Goal: Information Seeking & Learning: Learn about a topic

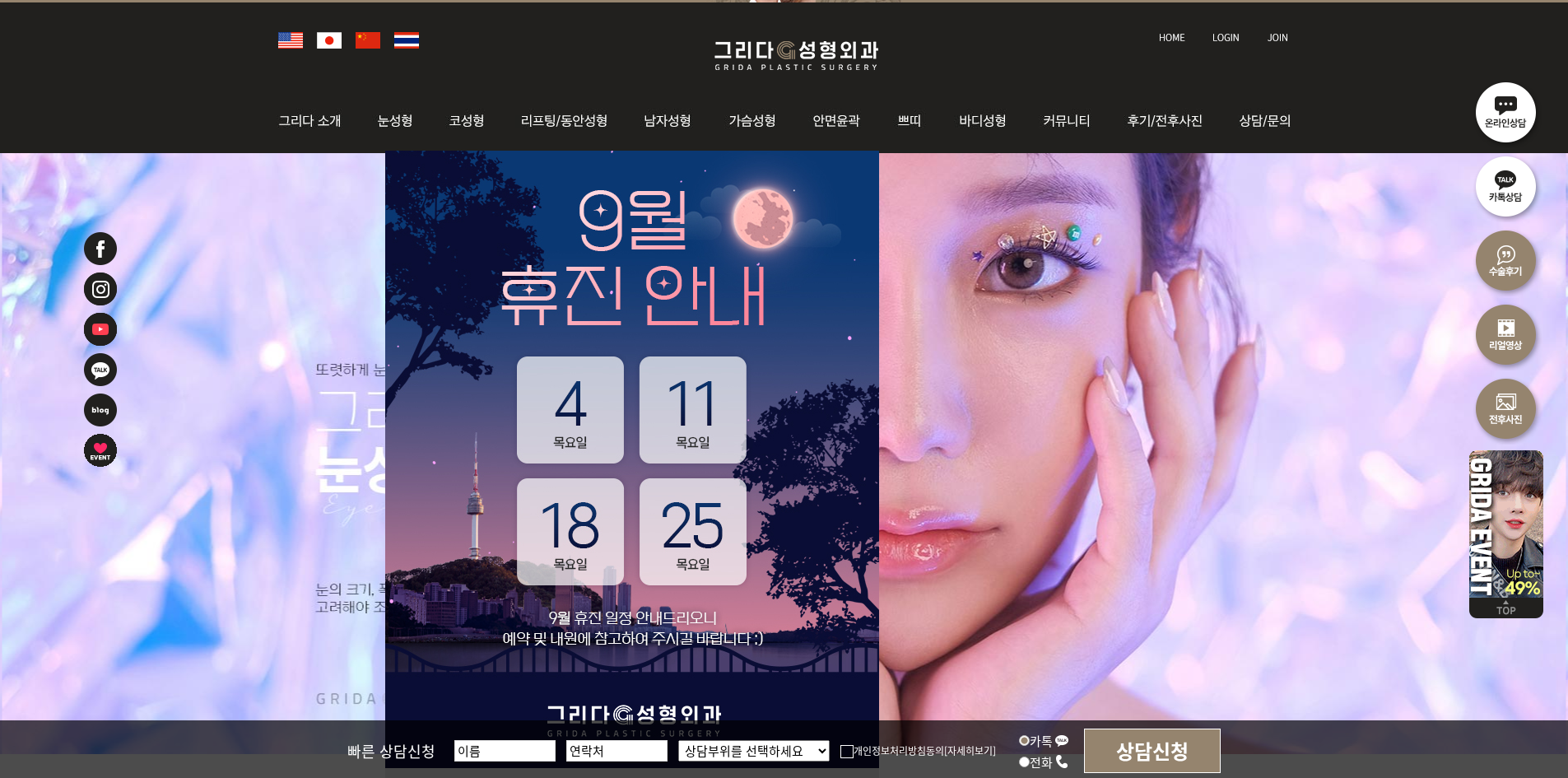
scroll to position [165, 0]
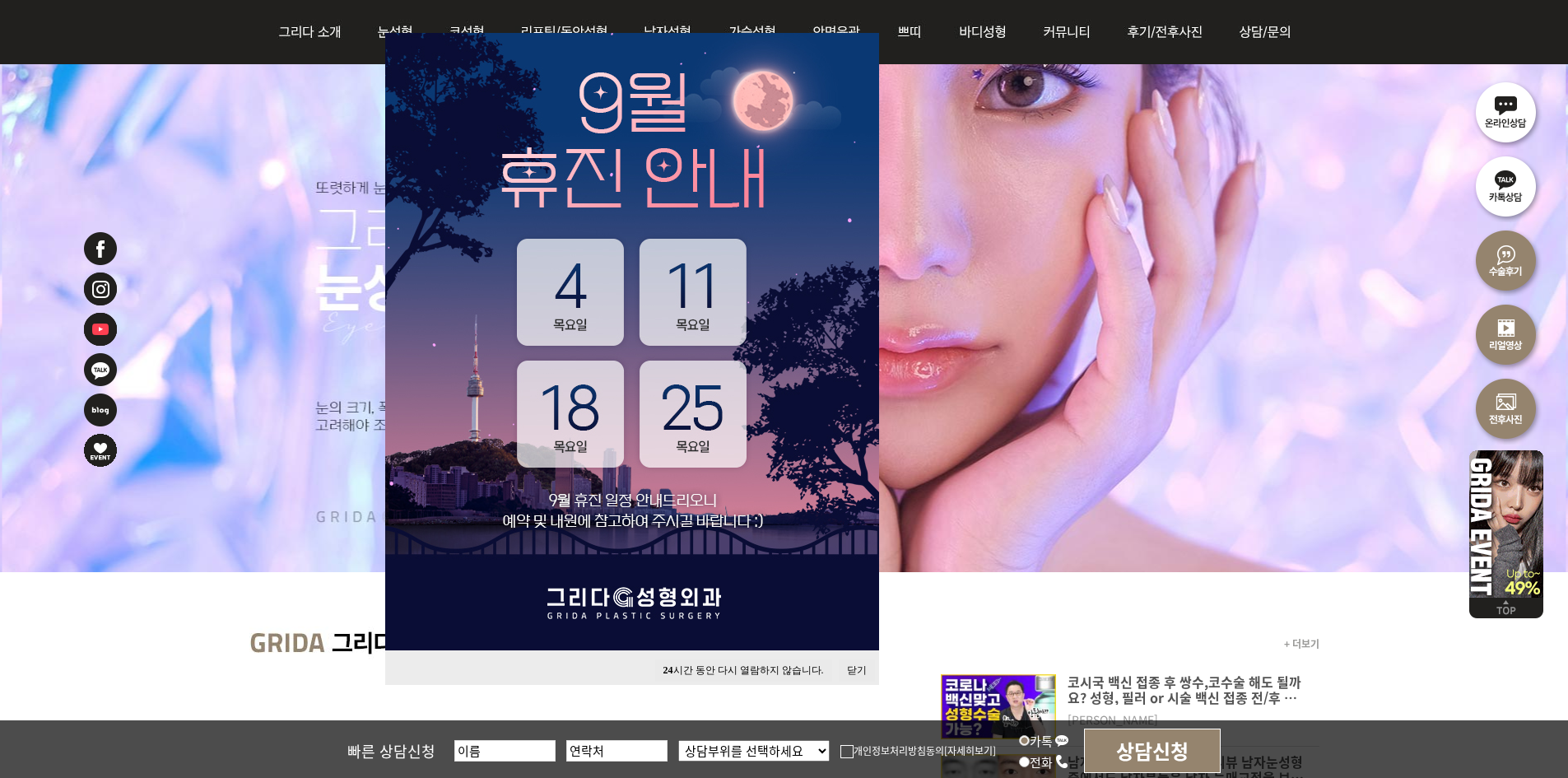
click at [840, 665] on button "닫기" at bounding box center [857, 670] width 36 height 22
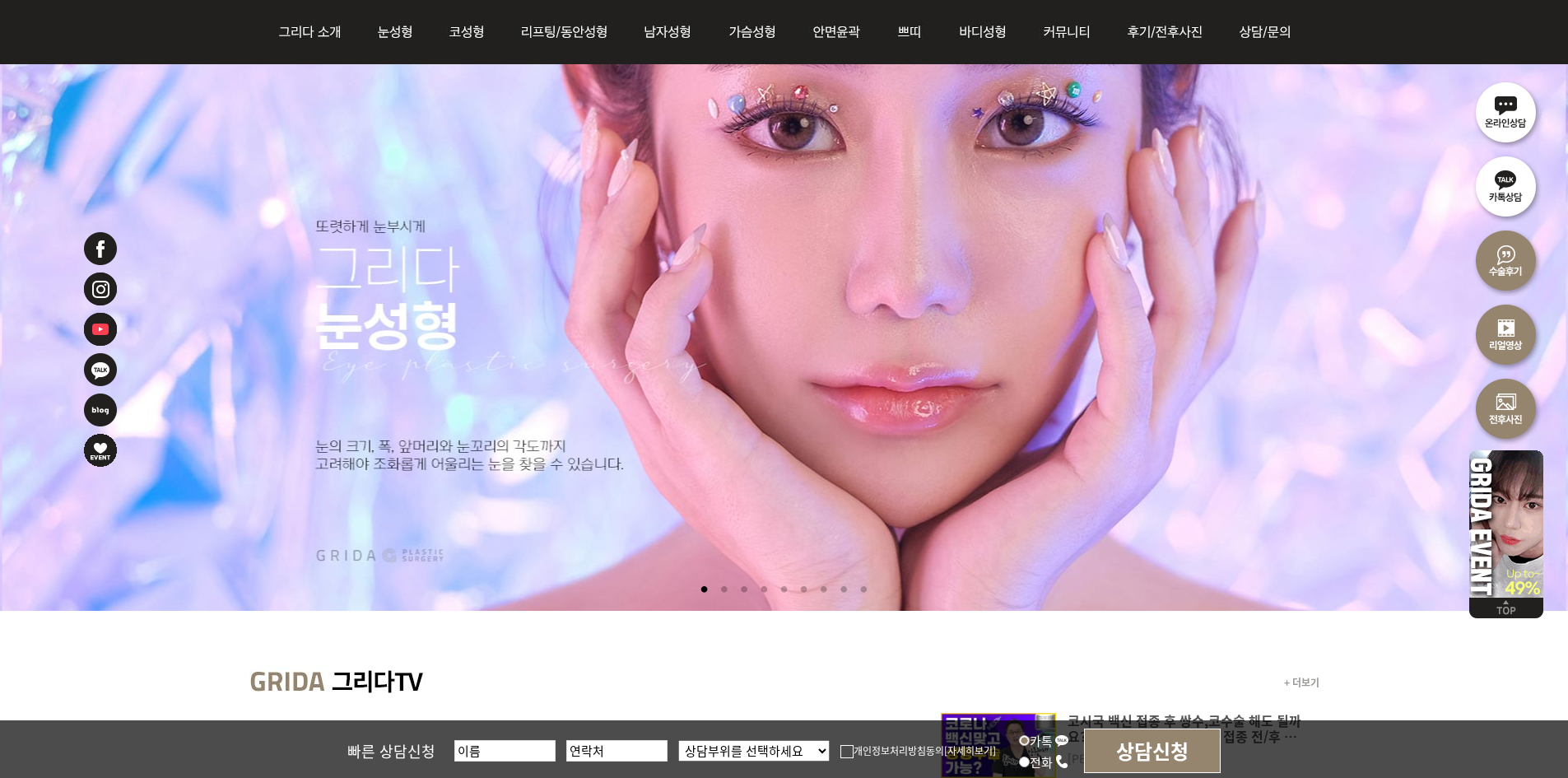
scroll to position [0, 0]
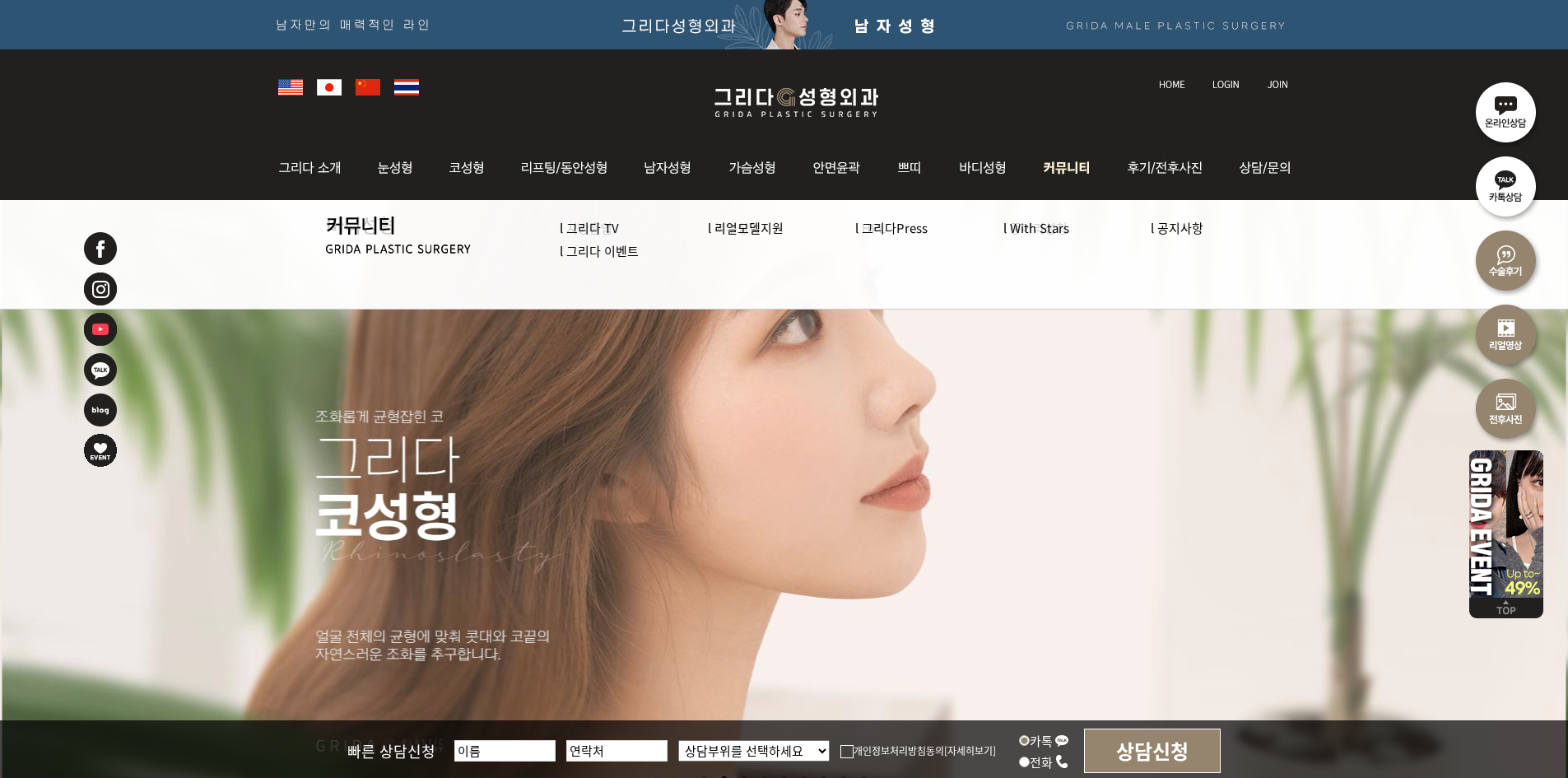
click at [611, 251] on link "l 그리다 이벤트" at bounding box center [599, 251] width 79 height 17
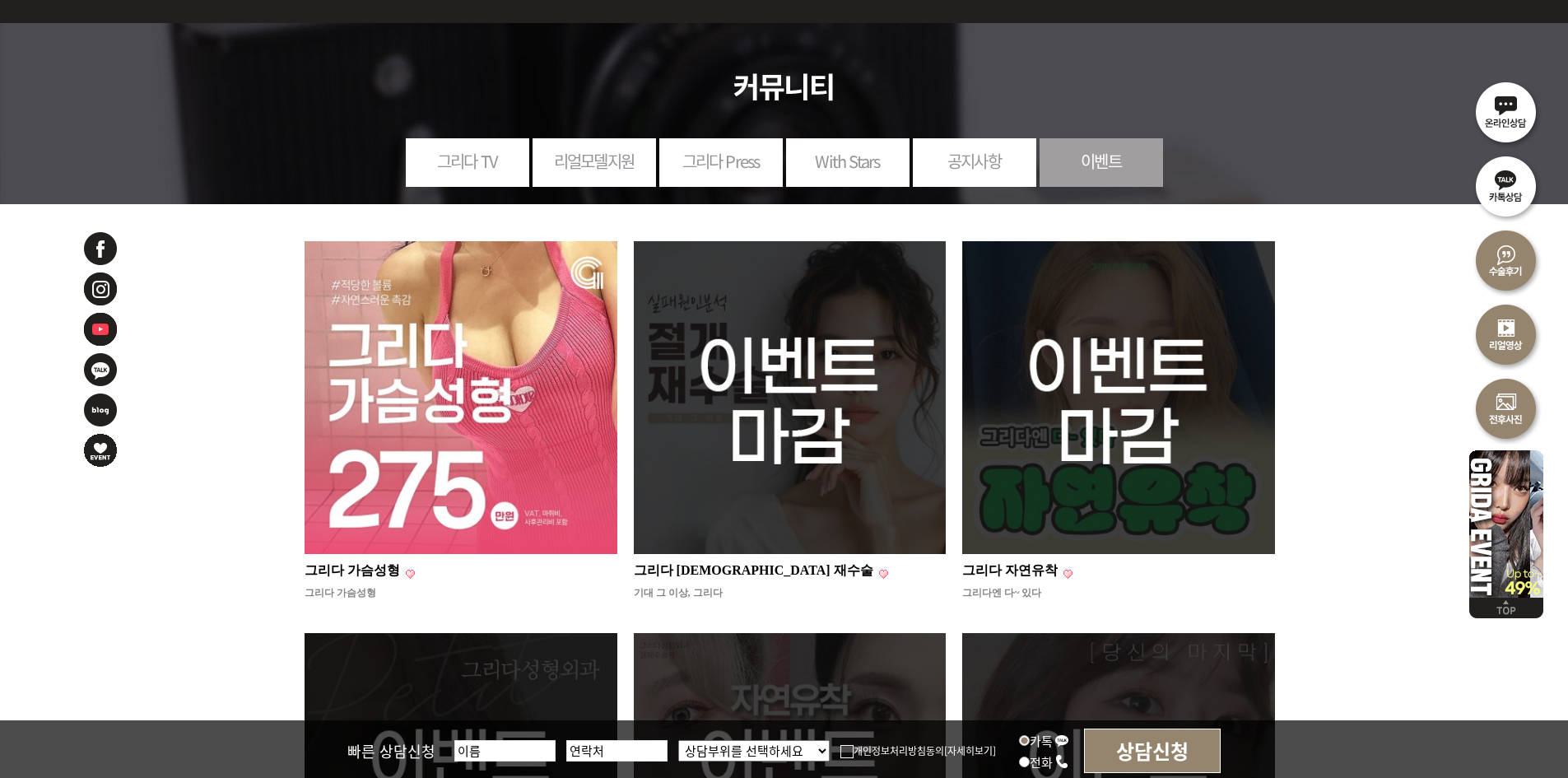
scroll to position [82, 0]
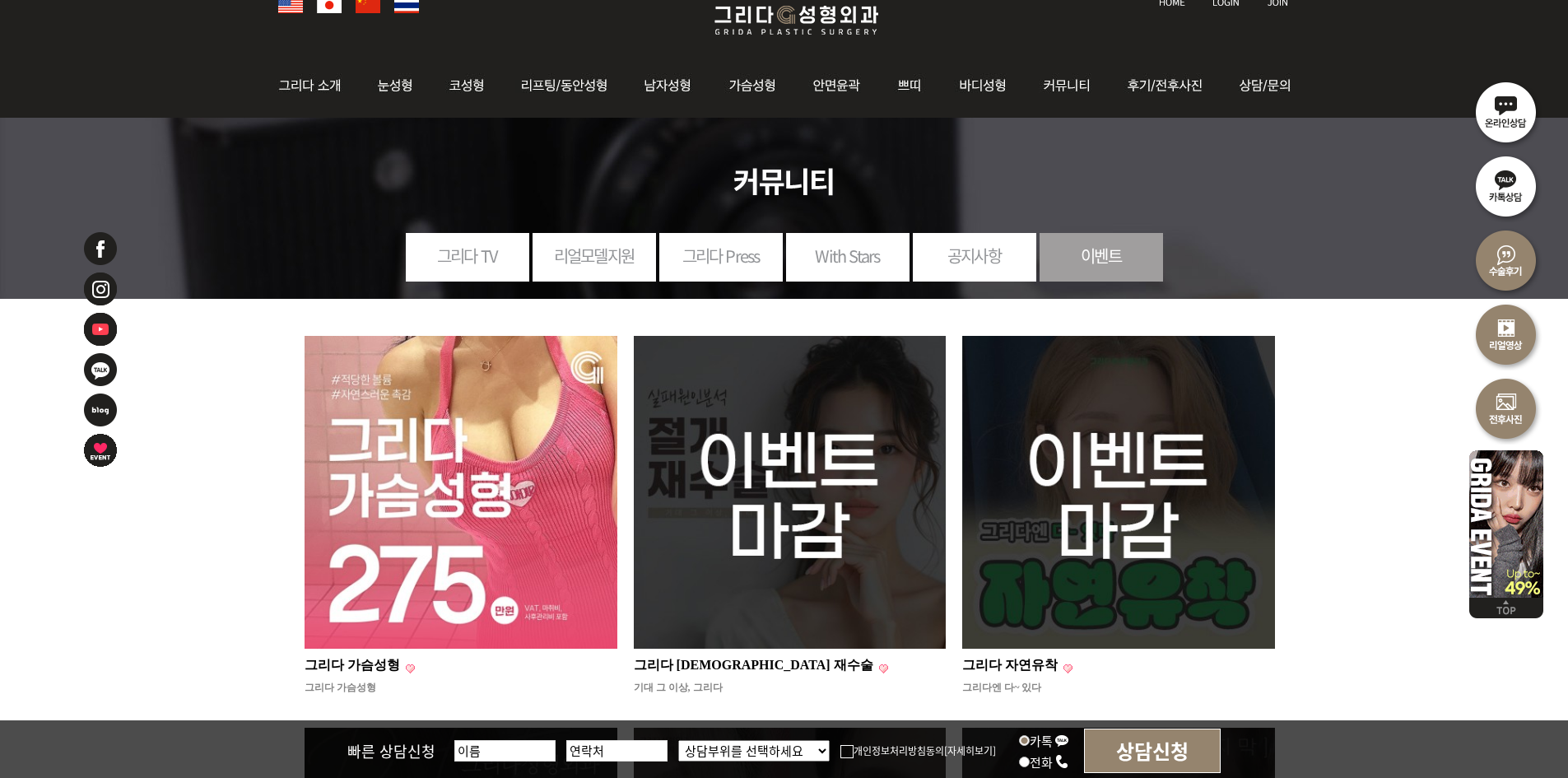
click at [512, 472] on img at bounding box center [461, 491] width 312 height 312
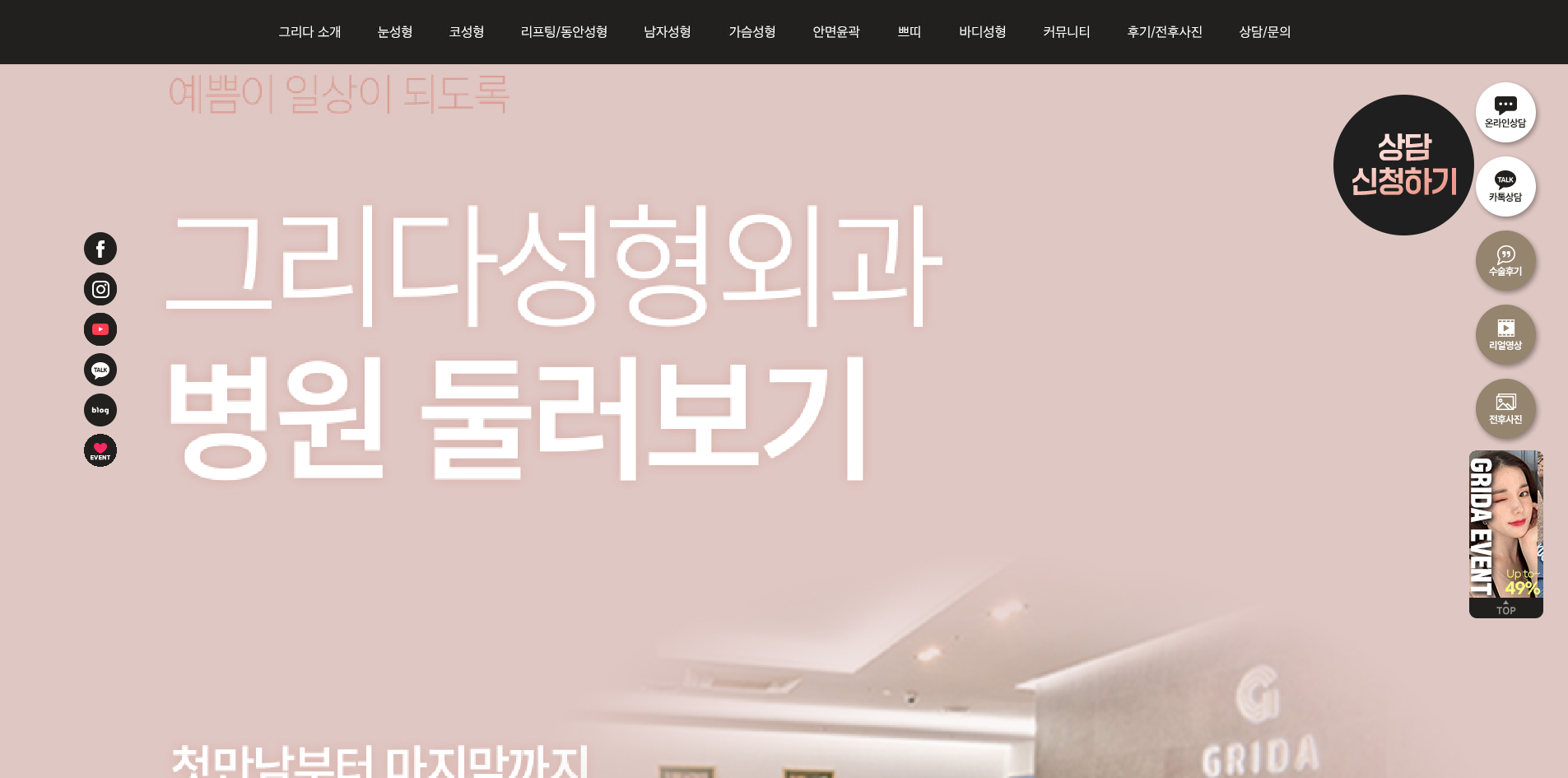
scroll to position [35381, 0]
